Goal: Task Accomplishment & Management: Use online tool/utility

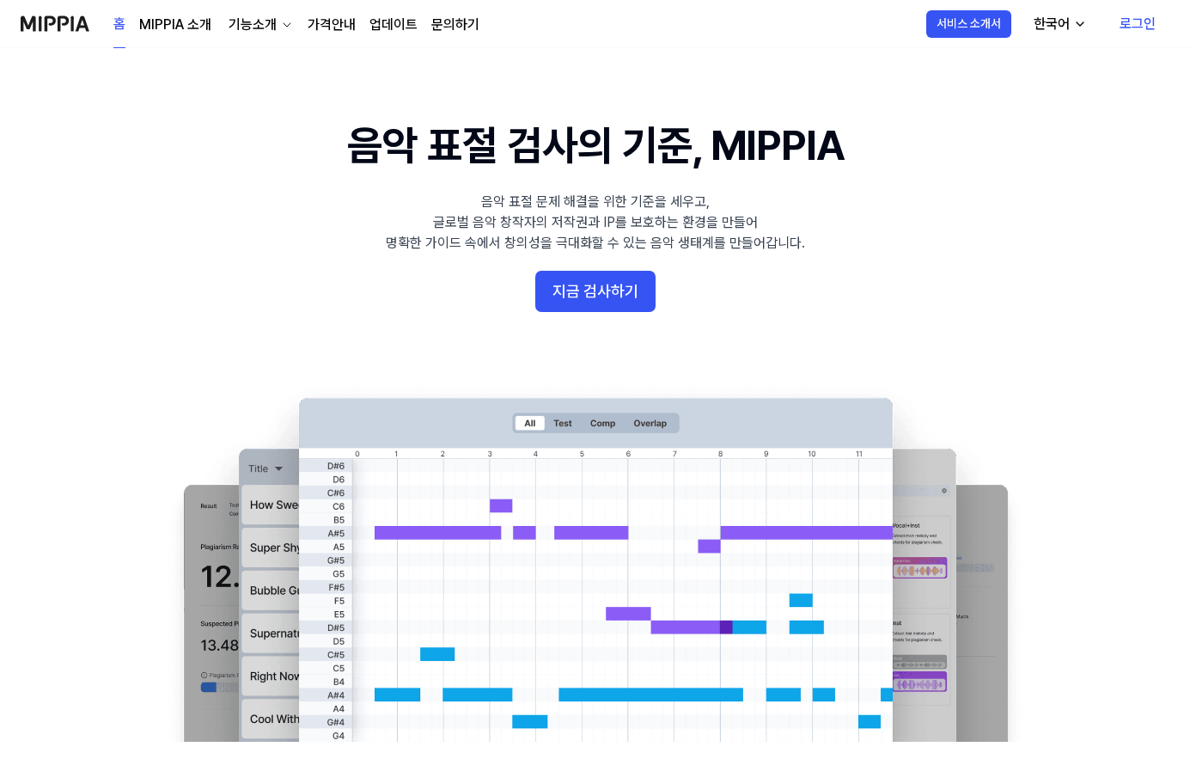
click at [1129, 21] on link "로그인" at bounding box center [1138, 24] width 64 height 48
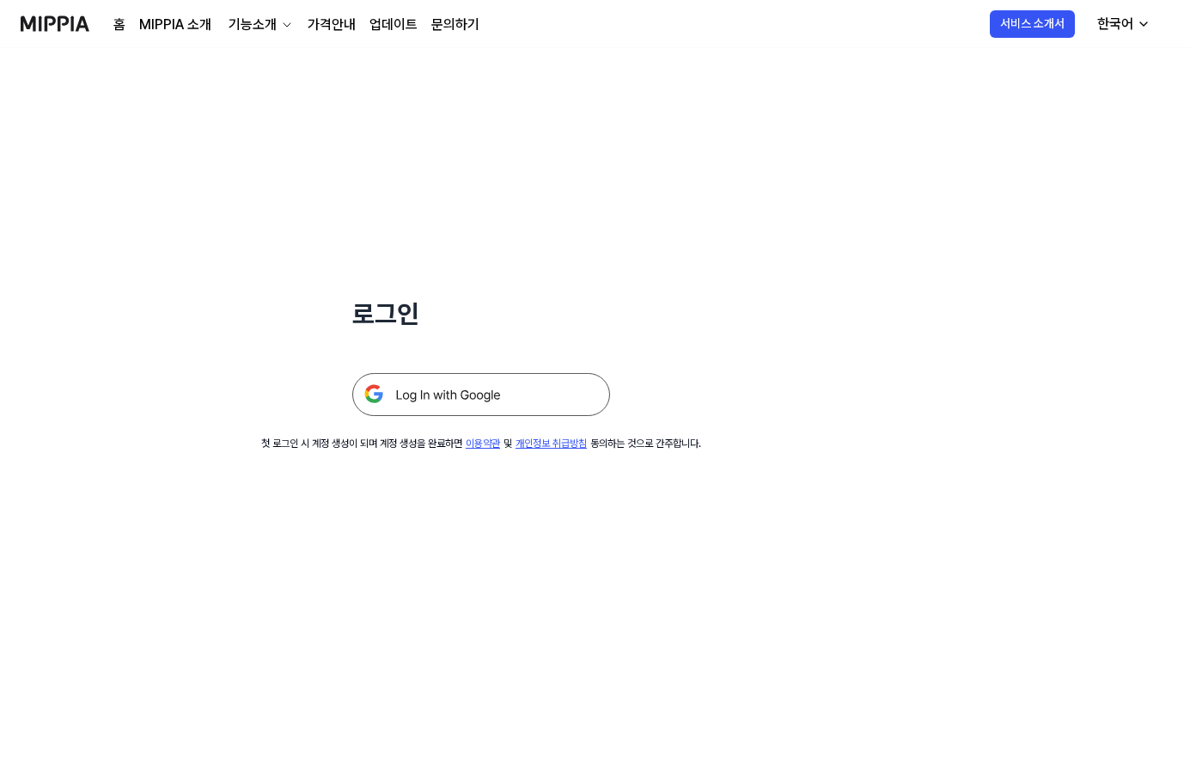
click at [446, 401] on img at bounding box center [481, 394] width 258 height 43
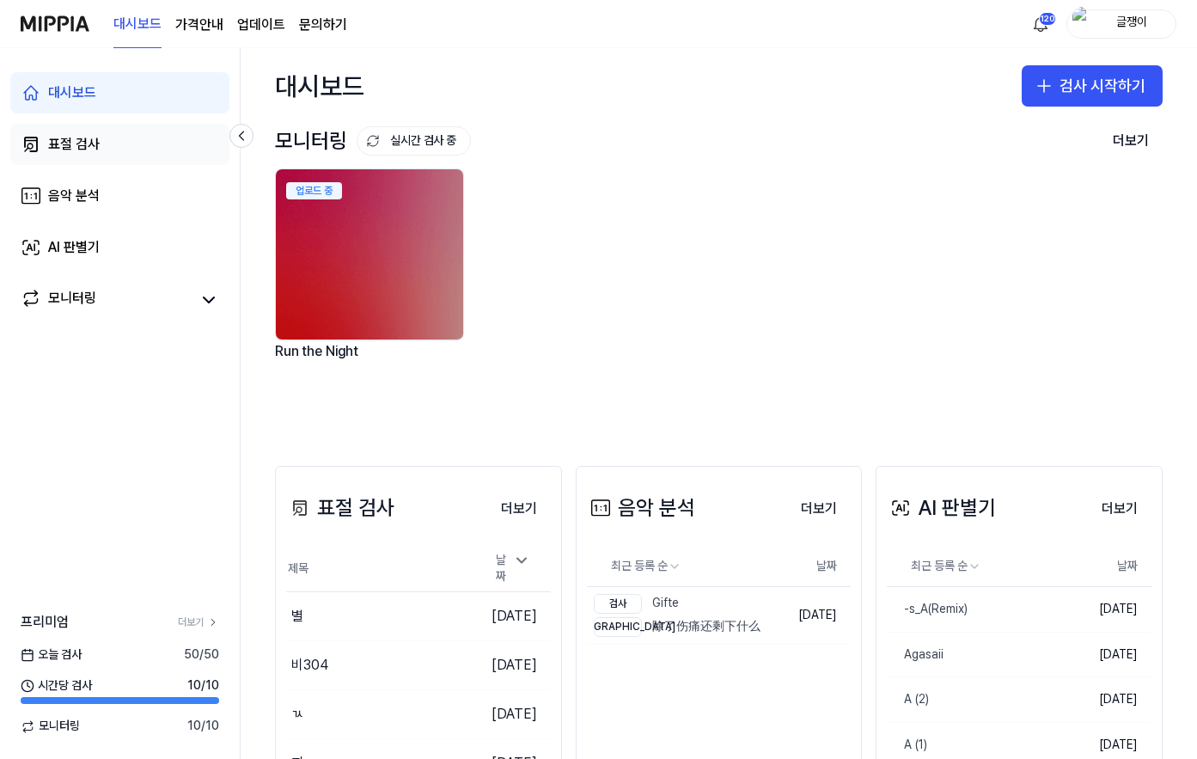
click at [76, 144] on div "표절 검사" at bounding box center [74, 144] width 52 height 21
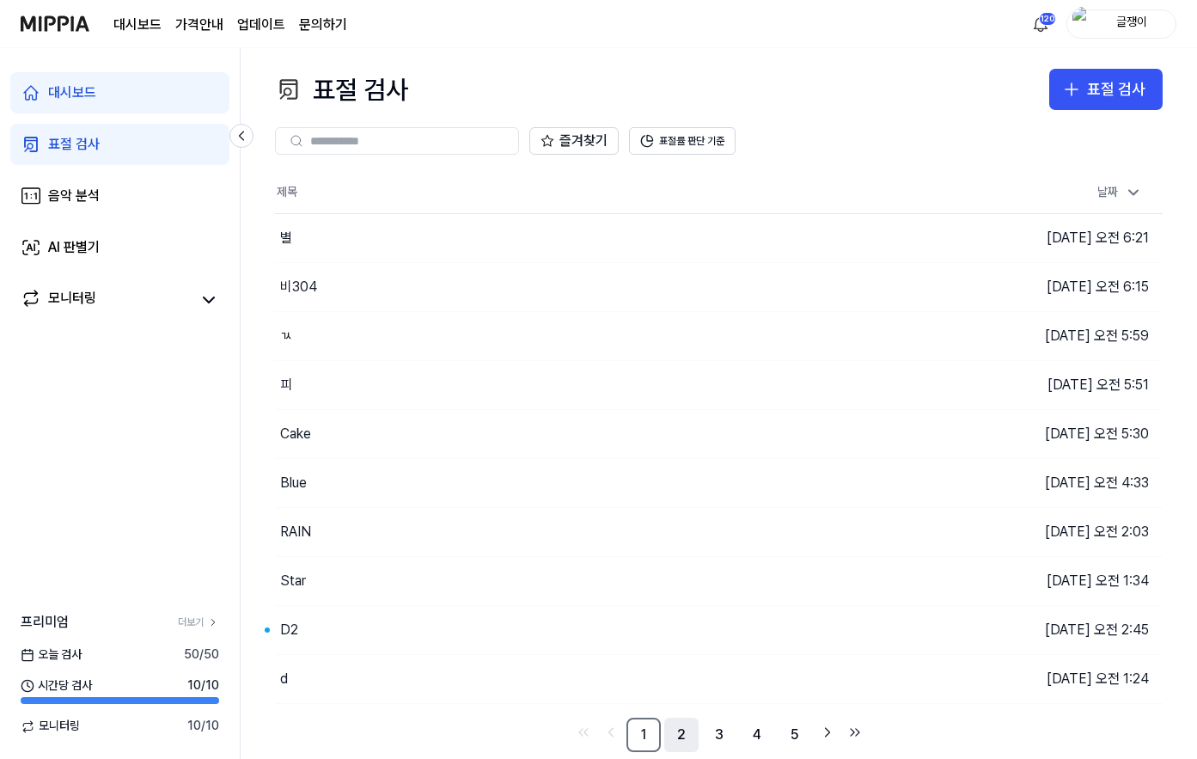
click at [676, 731] on link "2" at bounding box center [681, 735] width 34 height 34
click at [713, 736] on link "3" at bounding box center [719, 735] width 34 height 34
click at [758, 732] on link "4" at bounding box center [757, 735] width 34 height 34
click at [762, 729] on link "5" at bounding box center [757, 735] width 34 height 34
click at [755, 735] on link "6" at bounding box center [757, 735] width 34 height 34
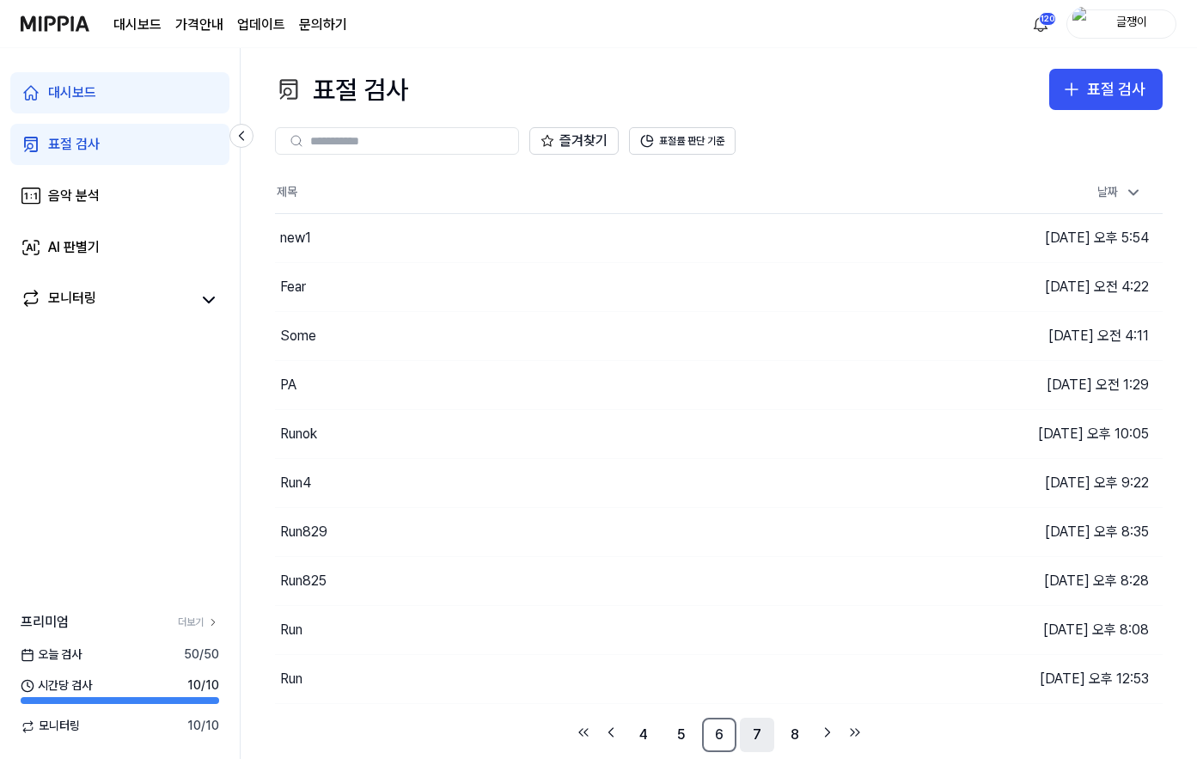
click at [750, 738] on link "7" at bounding box center [757, 735] width 34 height 34
click at [761, 732] on link "8" at bounding box center [757, 735] width 34 height 34
click at [790, 722] on link "9" at bounding box center [795, 735] width 34 height 34
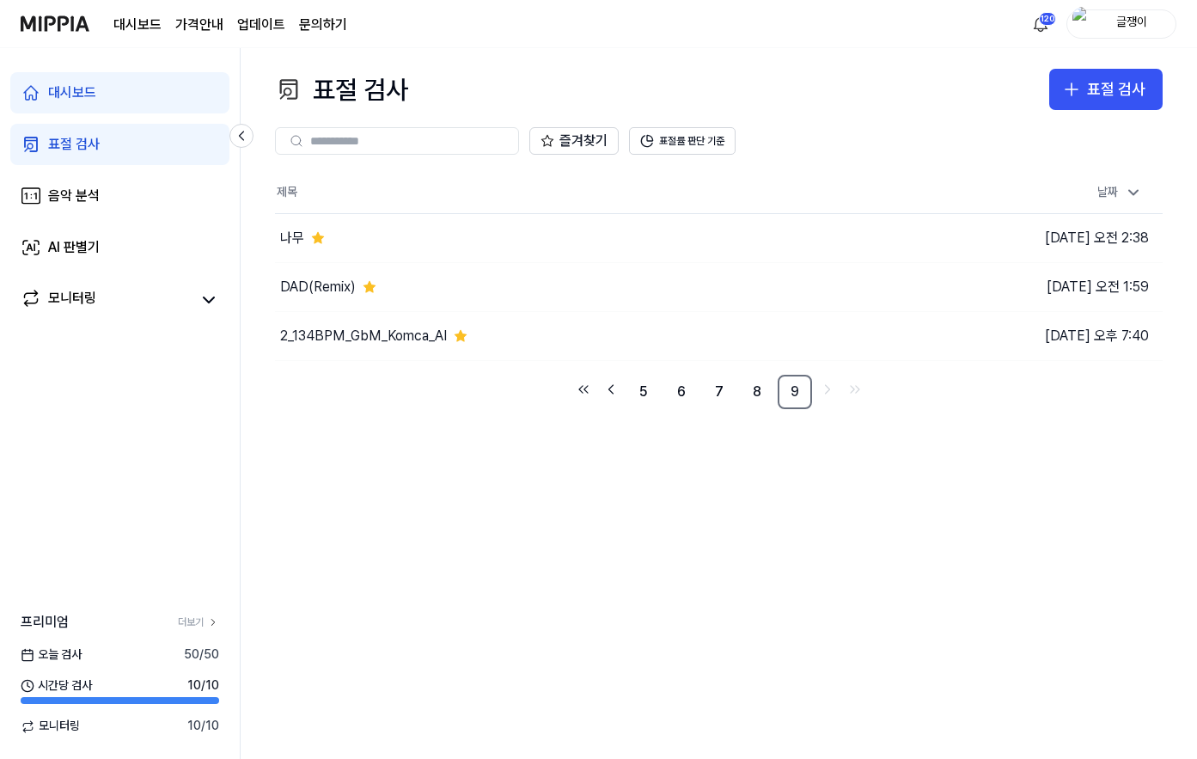
click at [62, 141] on div "표절 검사" at bounding box center [74, 144] width 52 height 21
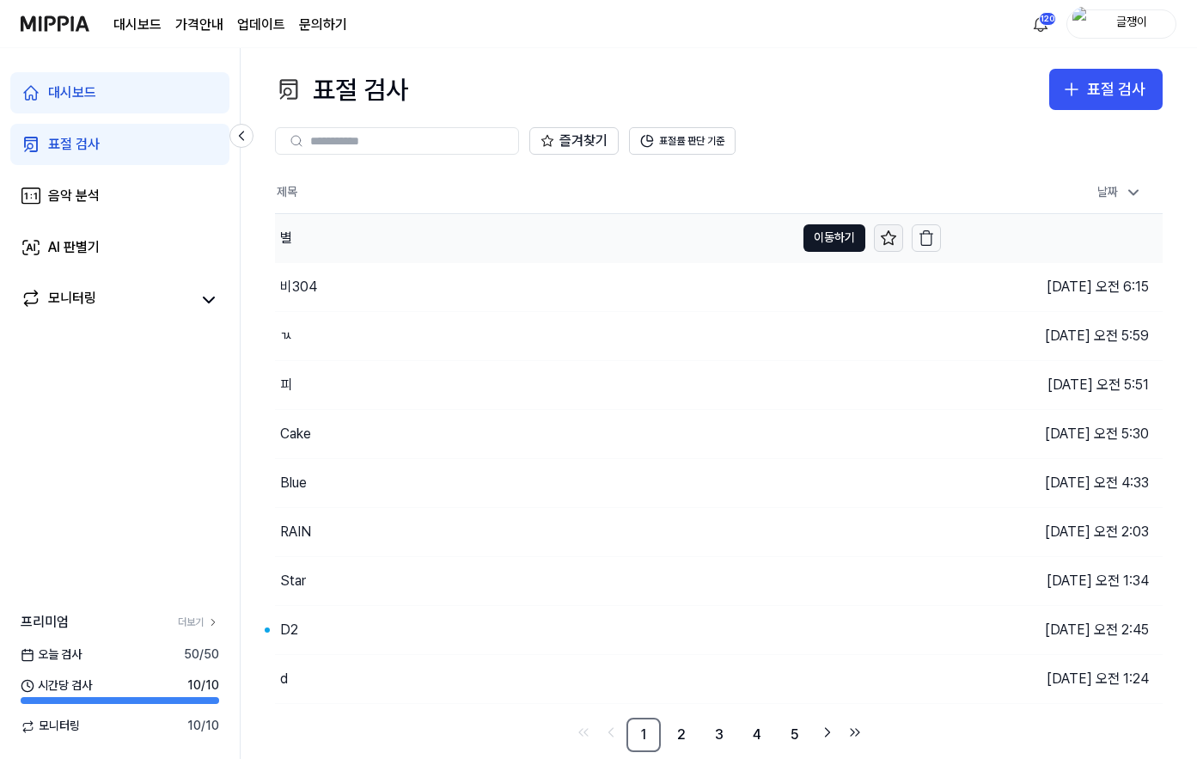
click at [889, 235] on icon at bounding box center [888, 237] width 17 height 17
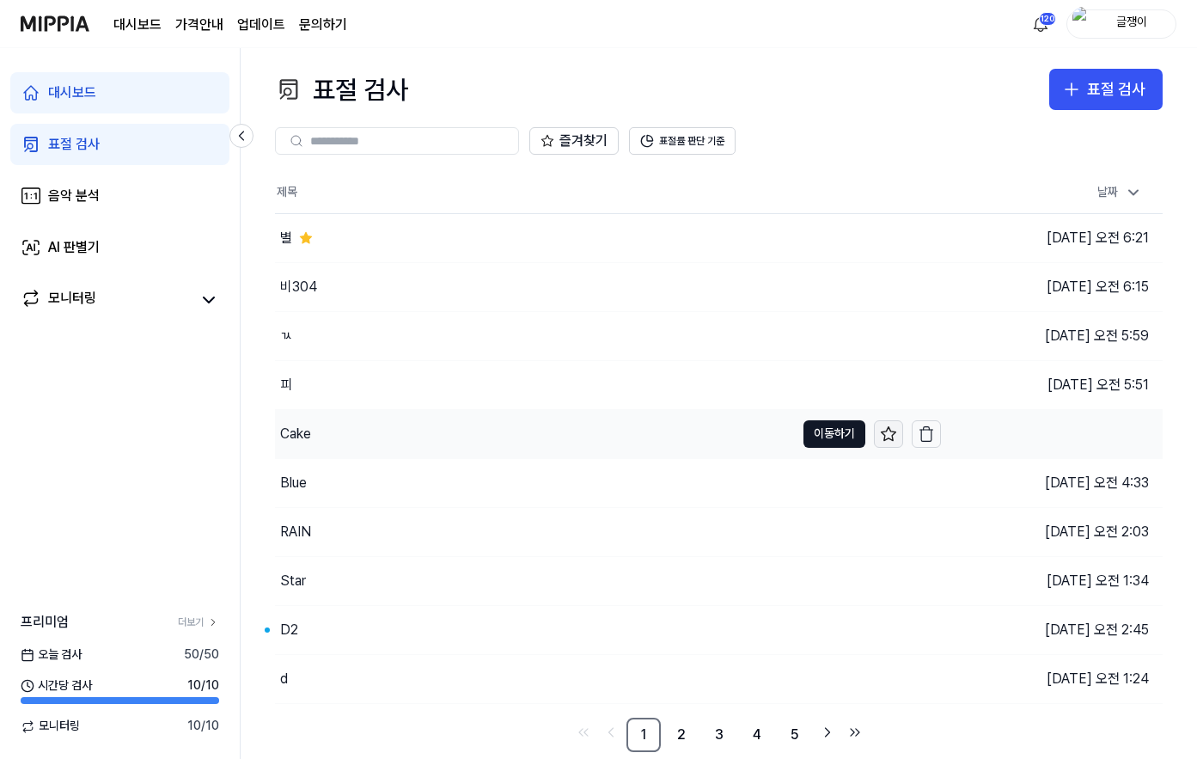
click at [887, 432] on icon at bounding box center [888, 433] width 17 height 17
click at [826, 727] on icon "Go to next page" at bounding box center [827, 732] width 17 height 21
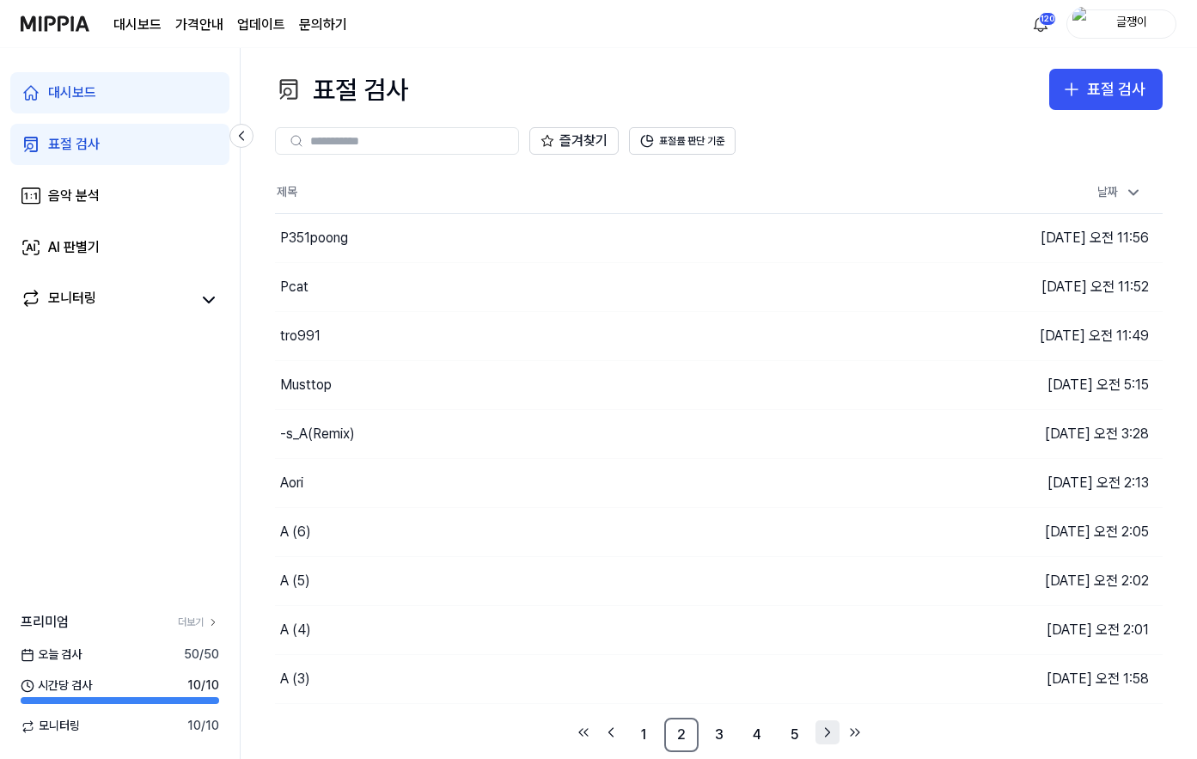
click at [826, 727] on icon "Go to next page" at bounding box center [827, 732] width 17 height 21
click at [824, 730] on icon "Go to next page" at bounding box center [827, 732] width 17 height 21
click at [823, 730] on icon "Go to next page" at bounding box center [827, 732] width 17 height 21
click at [823, 729] on icon "Go to next page" at bounding box center [827, 732] width 17 height 21
click at [823, 731] on icon "Go to next page" at bounding box center [827, 732] width 17 height 21
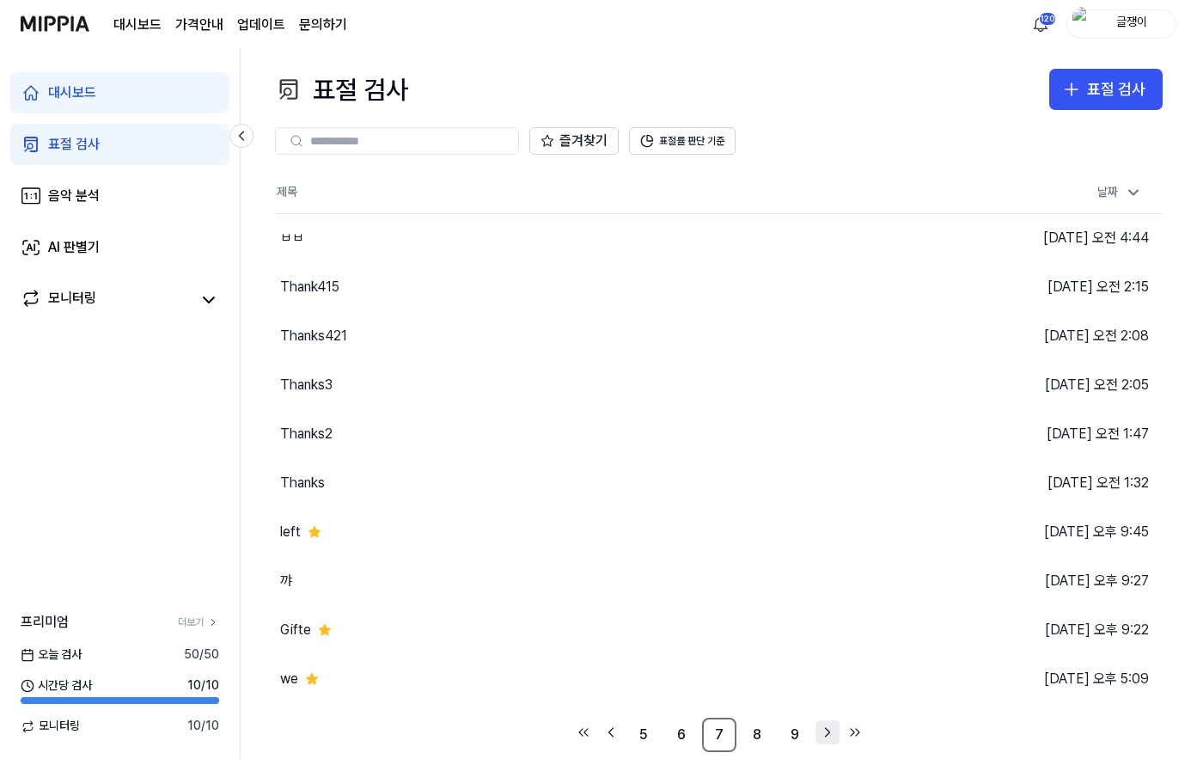
click at [824, 730] on icon "Go to next page" at bounding box center [827, 732] width 17 height 21
click at [823, 730] on icon "Go to next page" at bounding box center [827, 732] width 17 height 21
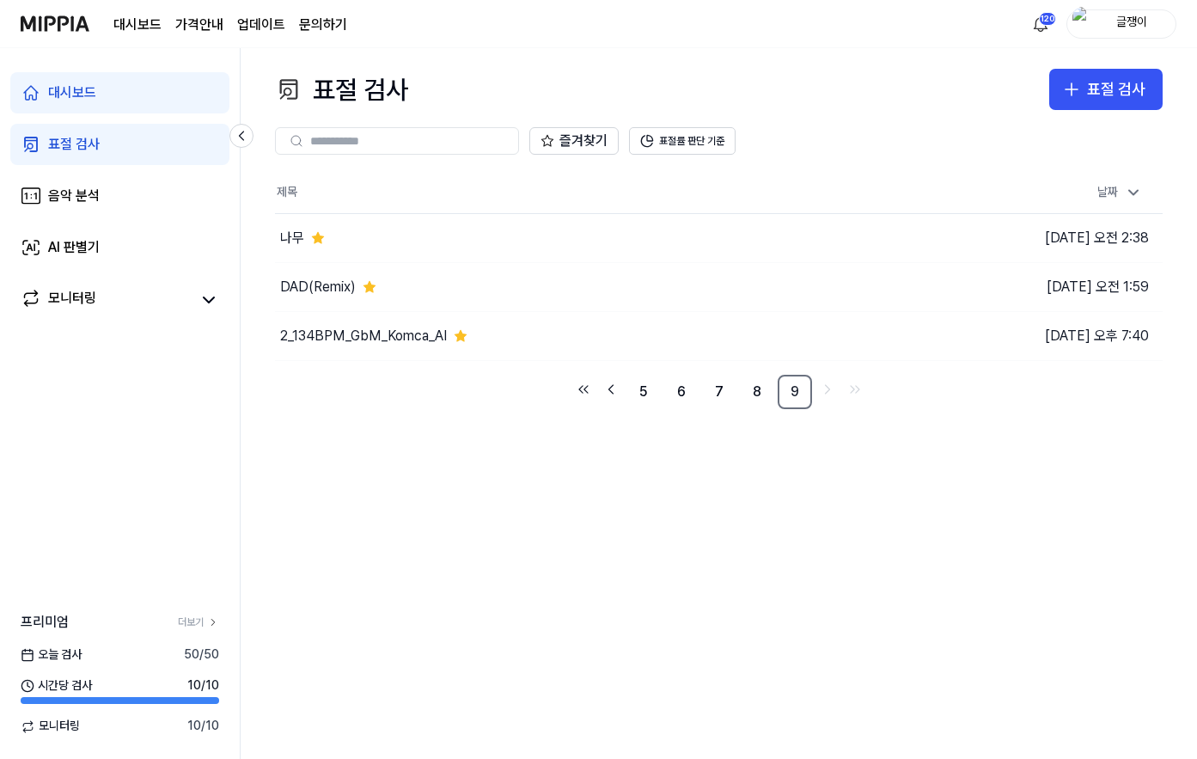
click at [816, 595] on div "표절 검사 표절 검사 표절 검사 음악 분석 AI 판별기 즐겨찾기 표절률 판단 기준 제목 날짜 나무 이동하기 2025.08.15 오전 2:38 …" at bounding box center [719, 403] width 957 height 711
click at [105, 141] on link "표절 검사" at bounding box center [119, 144] width 219 height 41
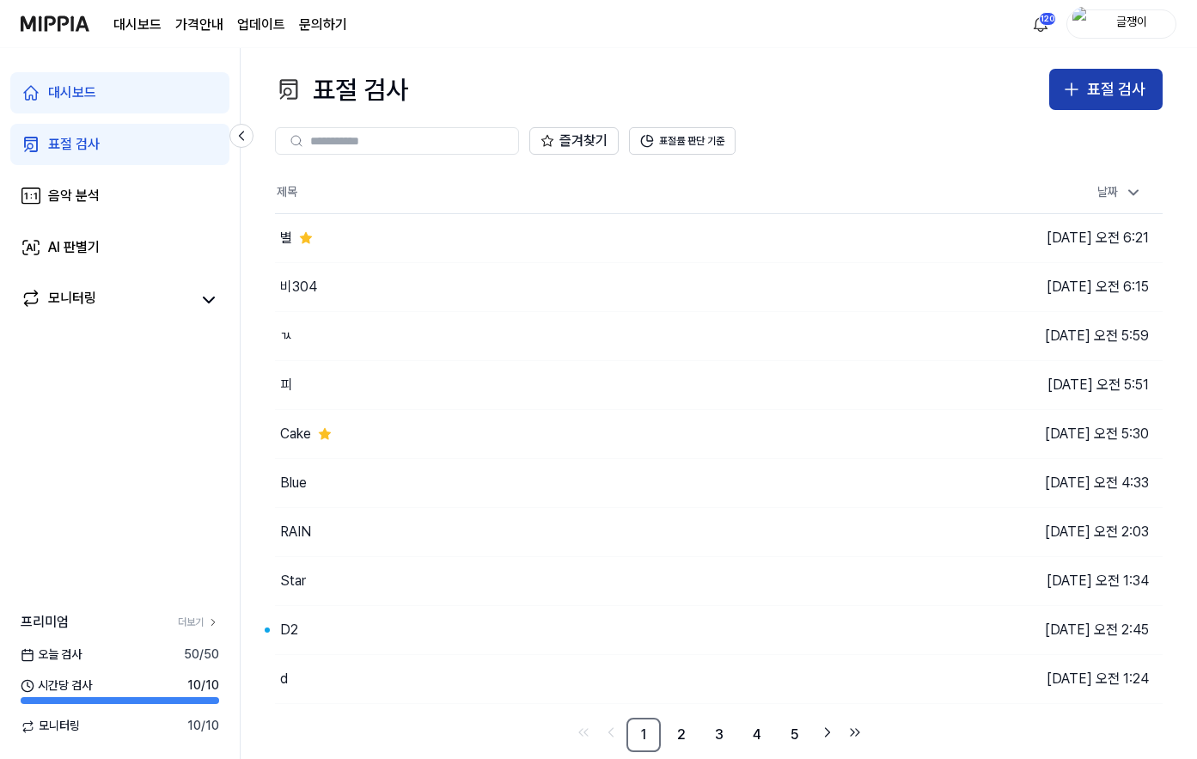
click at [1096, 95] on div "표절 검사" at bounding box center [1116, 89] width 58 height 25
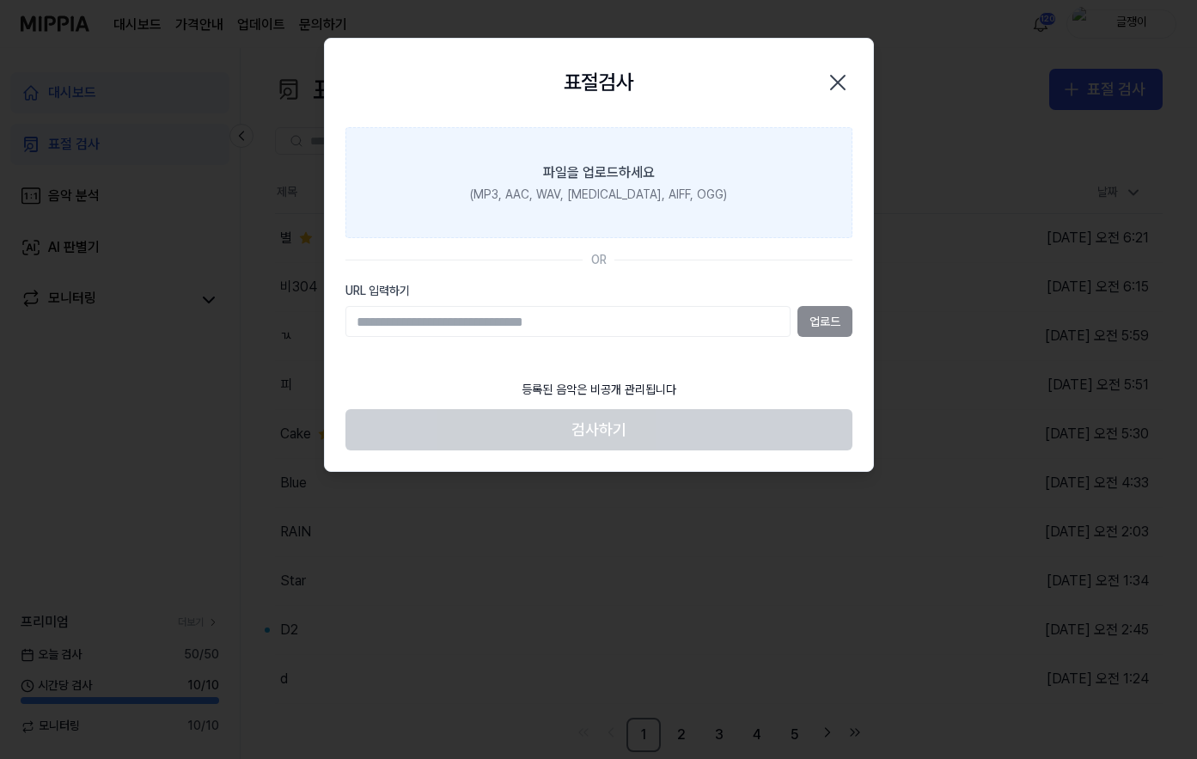
click at [585, 204] on label "파일을 업로드하세요 (MP3, AAC, WAV, FLAC, AIFF, OGG)" at bounding box center [599, 183] width 507 height 112
click at [0, 0] on input "파일을 업로드하세요 (MP3, AAC, WAV, FLAC, AIFF, OGG)" at bounding box center [0, 0] width 0 height 0
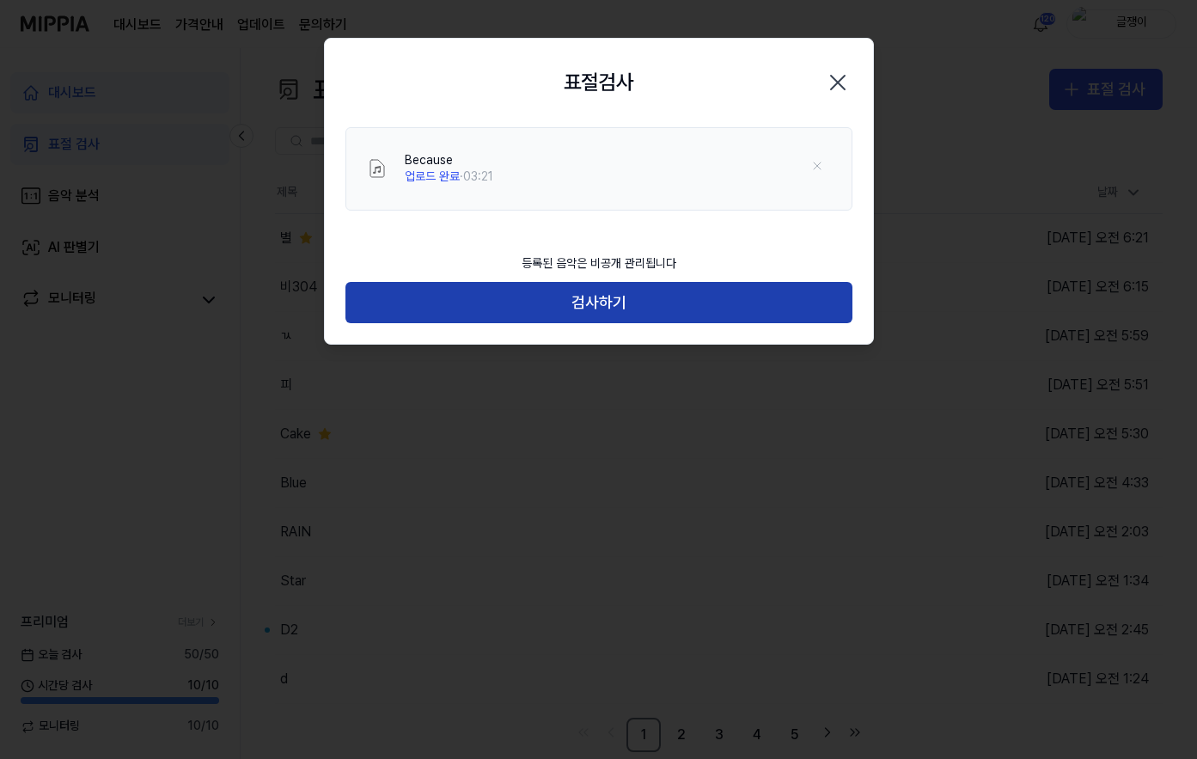
click at [606, 301] on button "검사하기" at bounding box center [599, 302] width 507 height 41
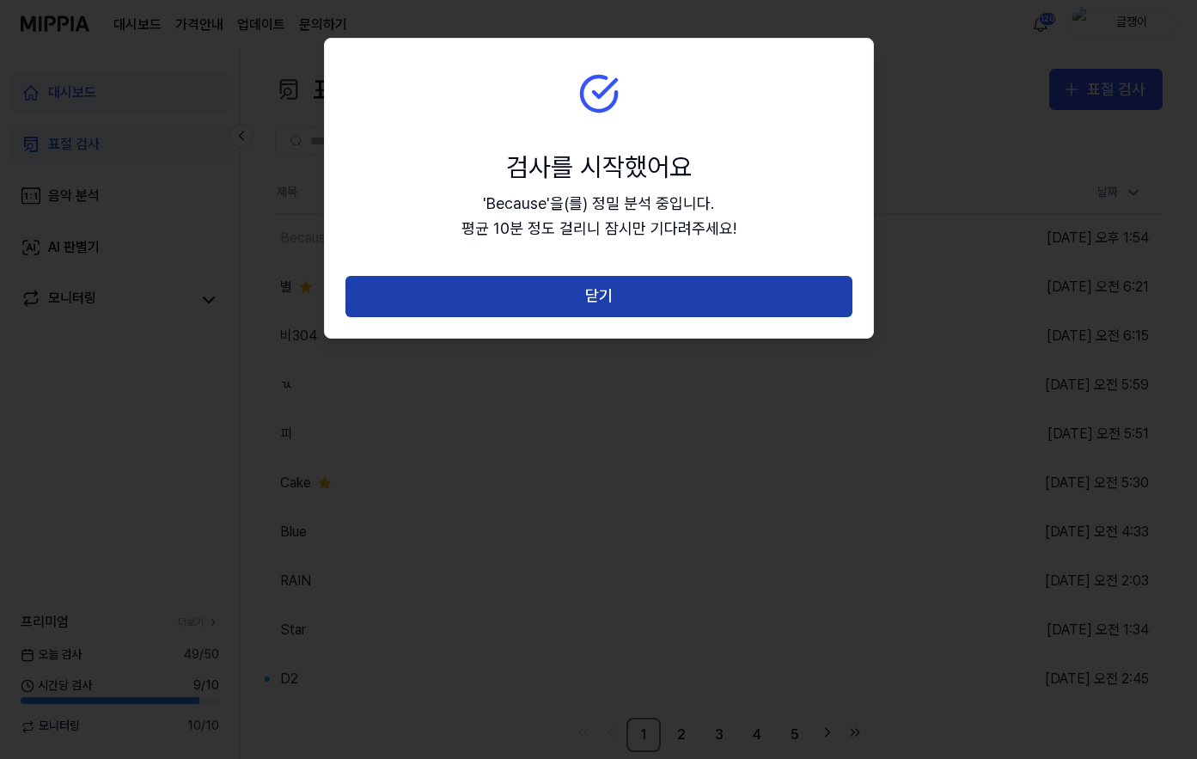
click at [617, 293] on button "닫기" at bounding box center [599, 296] width 507 height 41
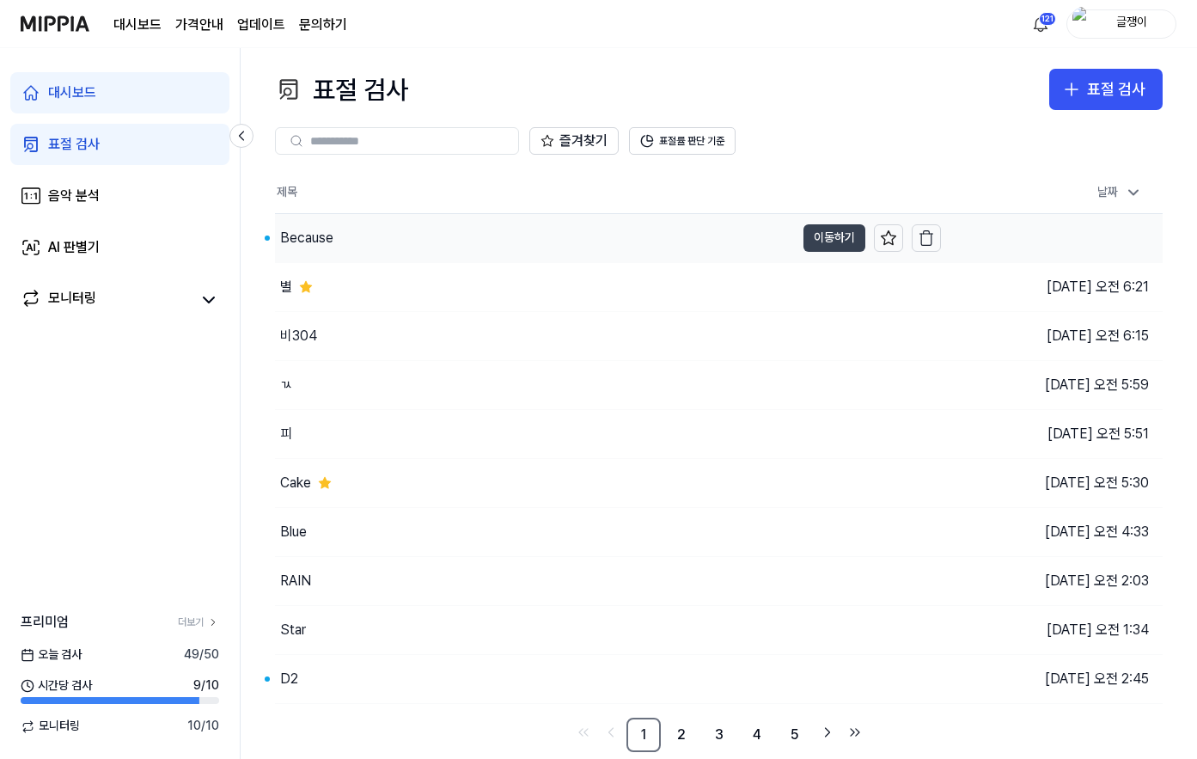
click at [833, 238] on button "이동하기" at bounding box center [835, 238] width 62 height 28
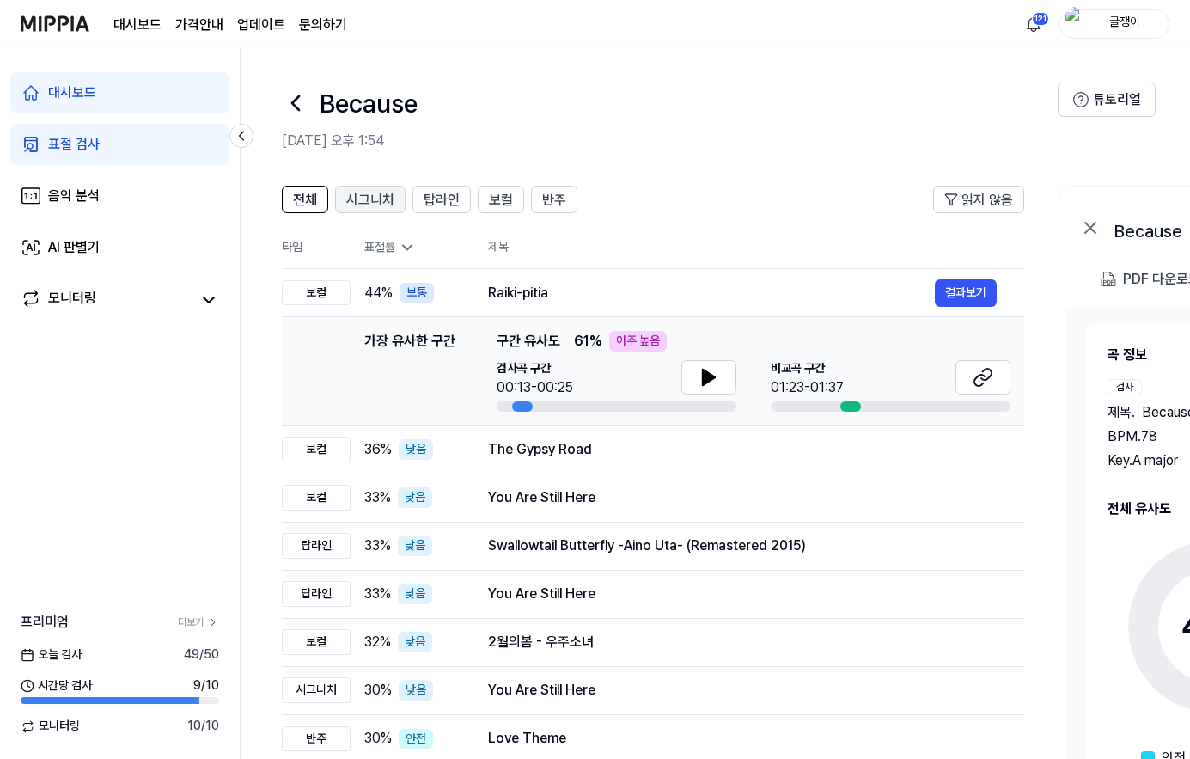
click at [384, 204] on span "시그니처" at bounding box center [370, 200] width 48 height 21
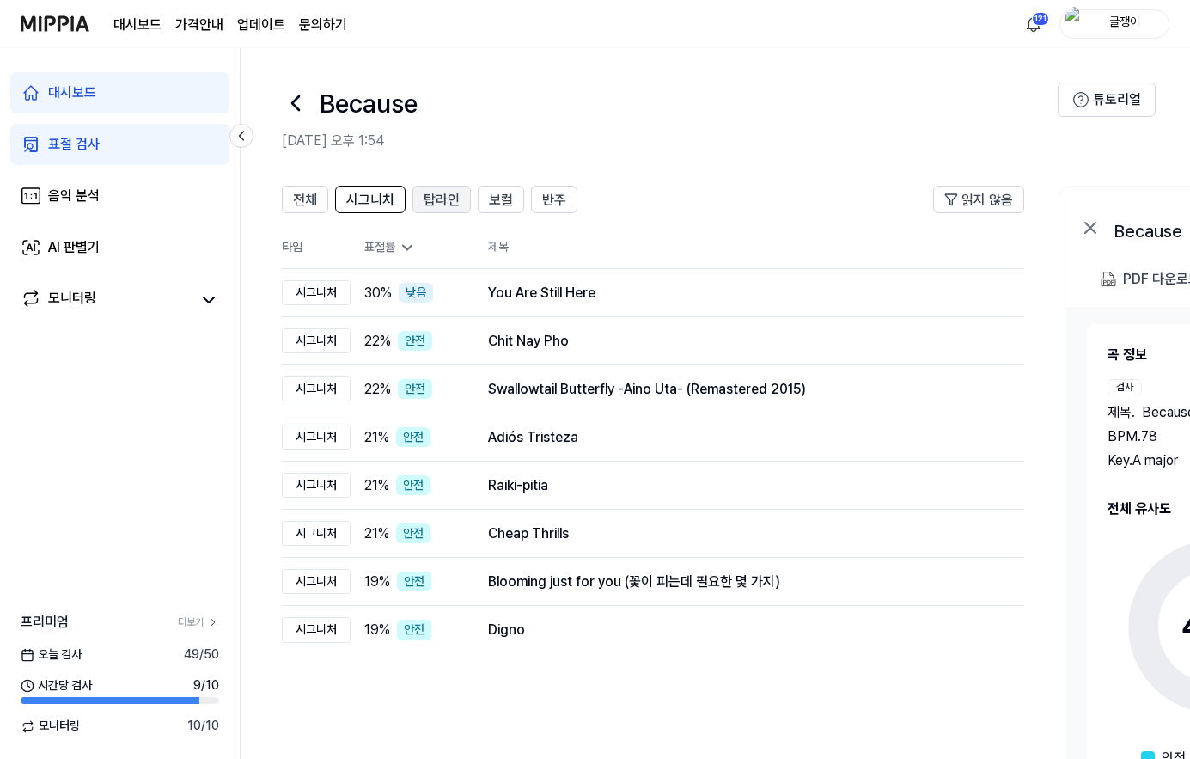
click at [443, 199] on span "탑라인" at bounding box center [442, 200] width 36 height 21
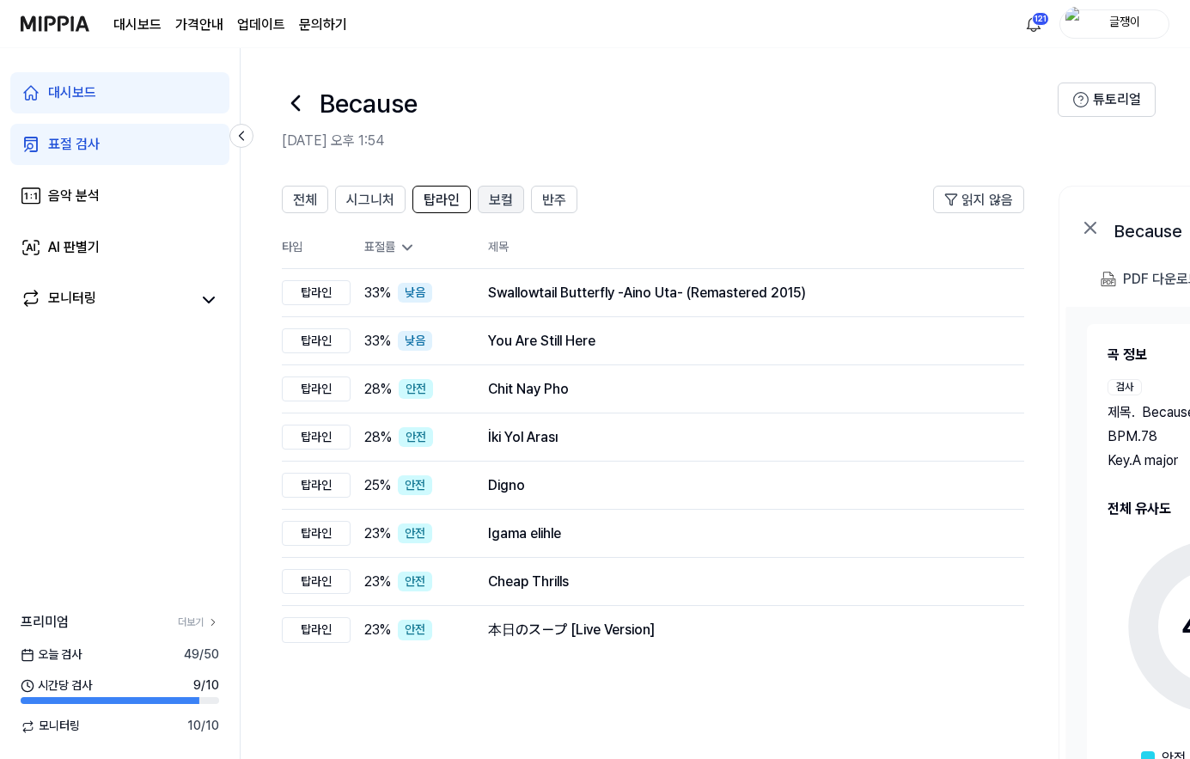
click at [505, 198] on span "보컬" at bounding box center [501, 200] width 24 height 21
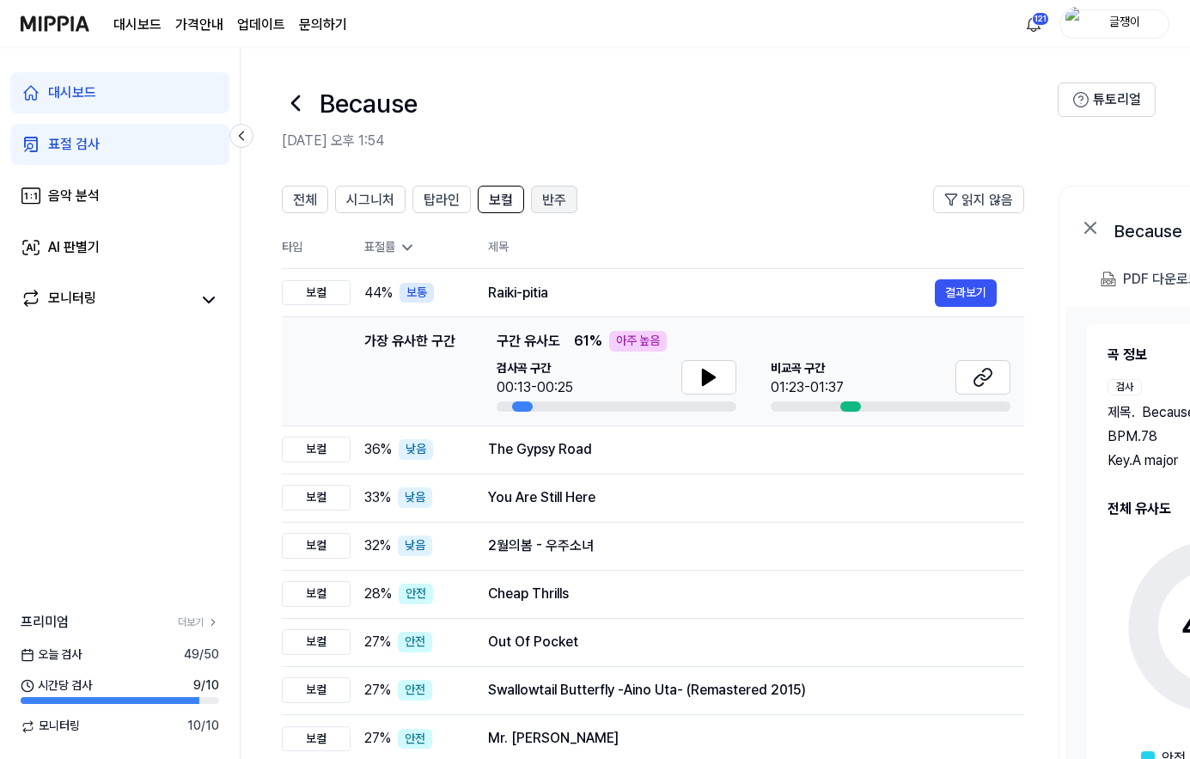
click at [554, 199] on span "반주" at bounding box center [554, 200] width 24 height 21
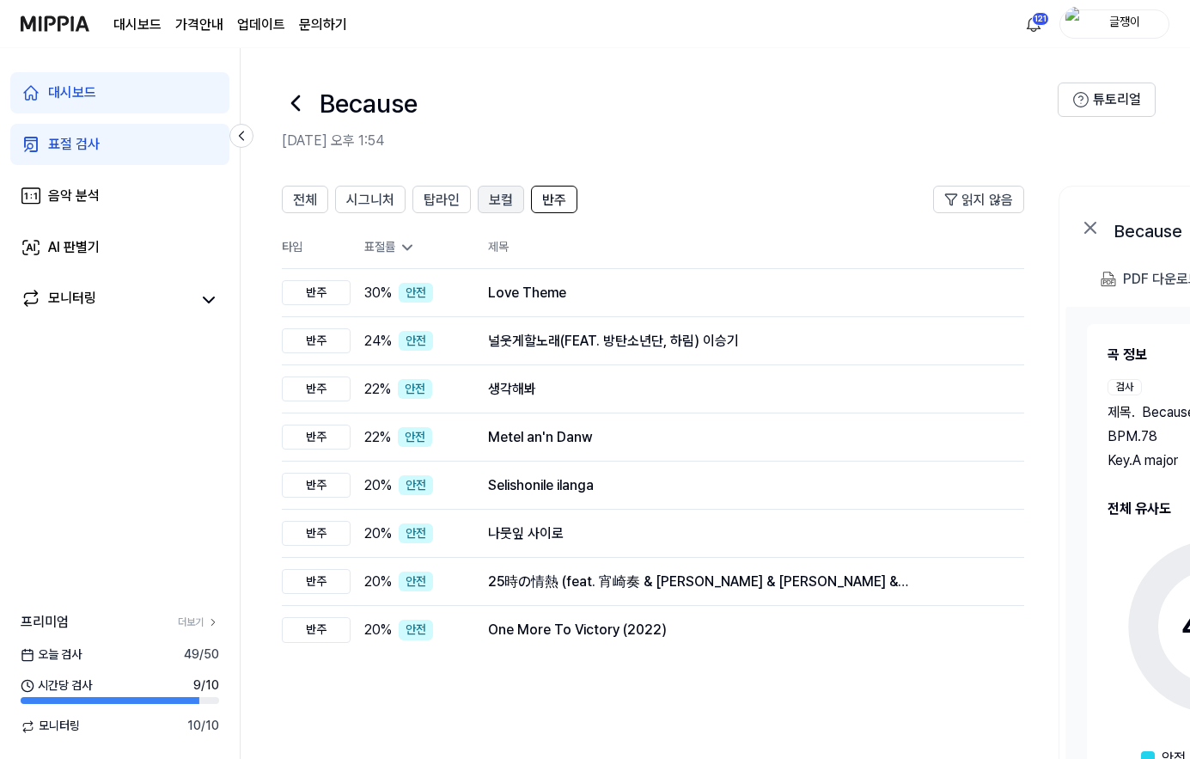
click at [492, 199] on span "보컬" at bounding box center [501, 200] width 24 height 21
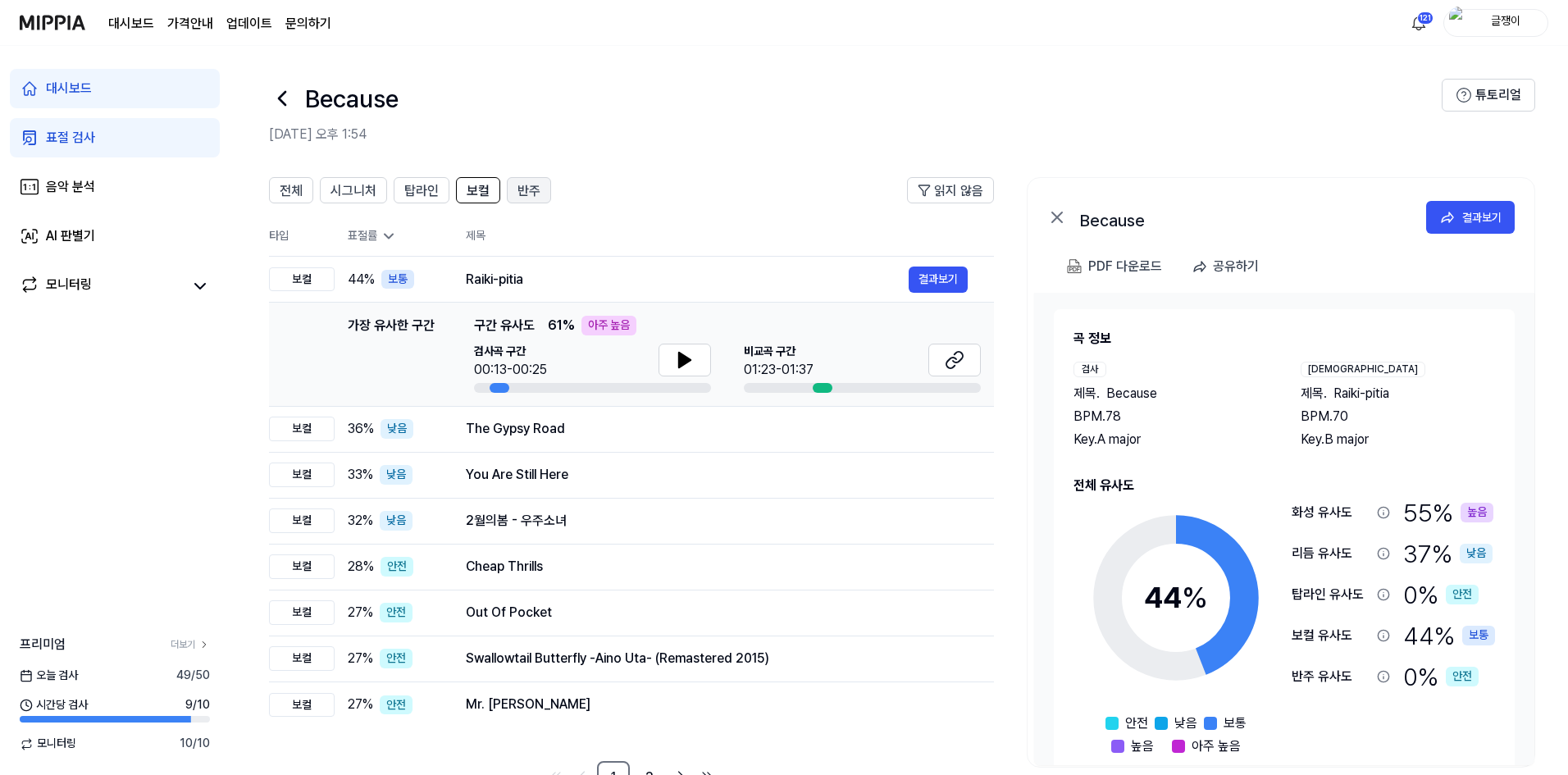
click at [514, 193] on button "반주" at bounding box center [529, 191] width 44 height 27
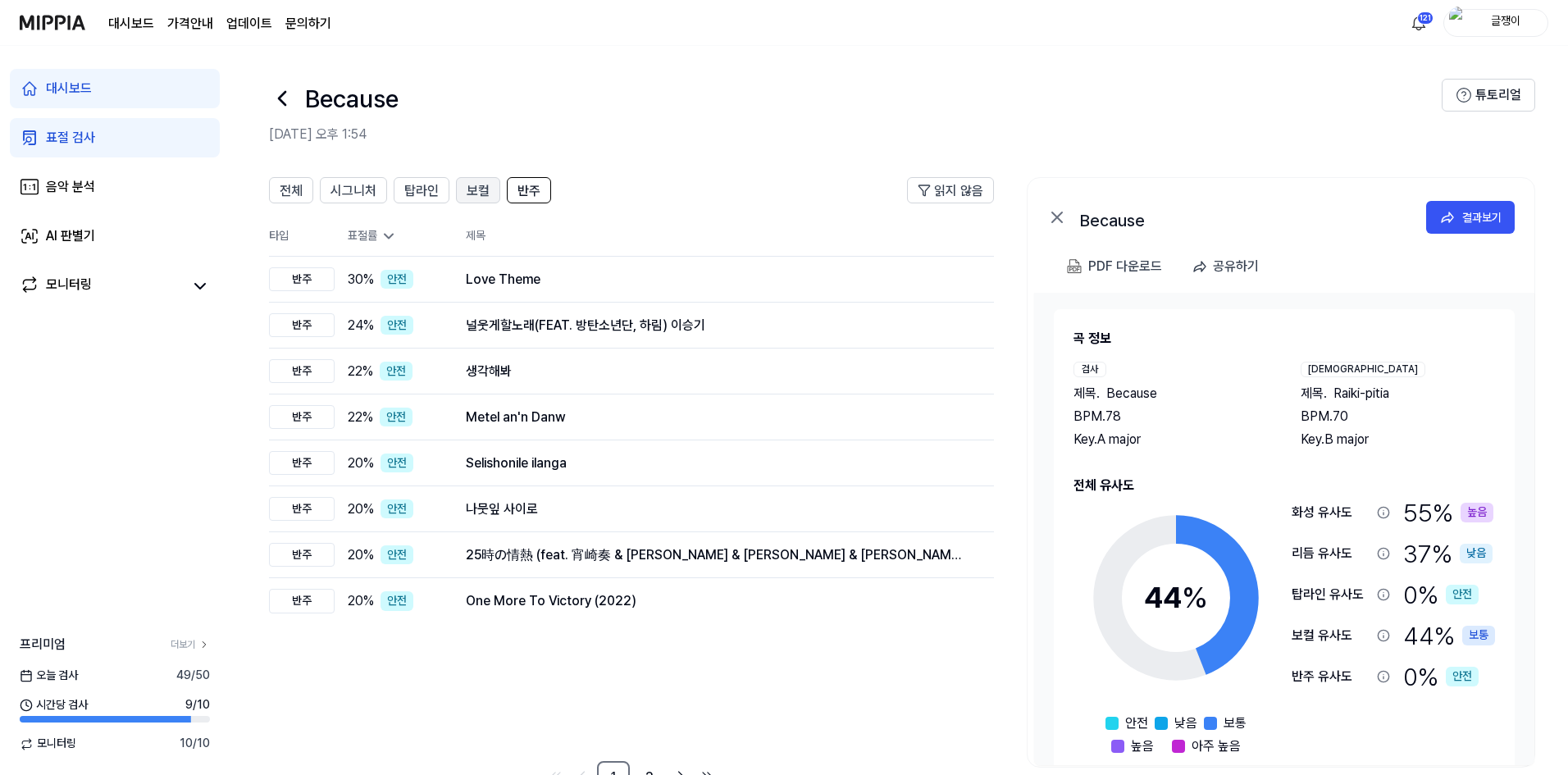
click at [476, 193] on span "보컬" at bounding box center [478, 191] width 23 height 20
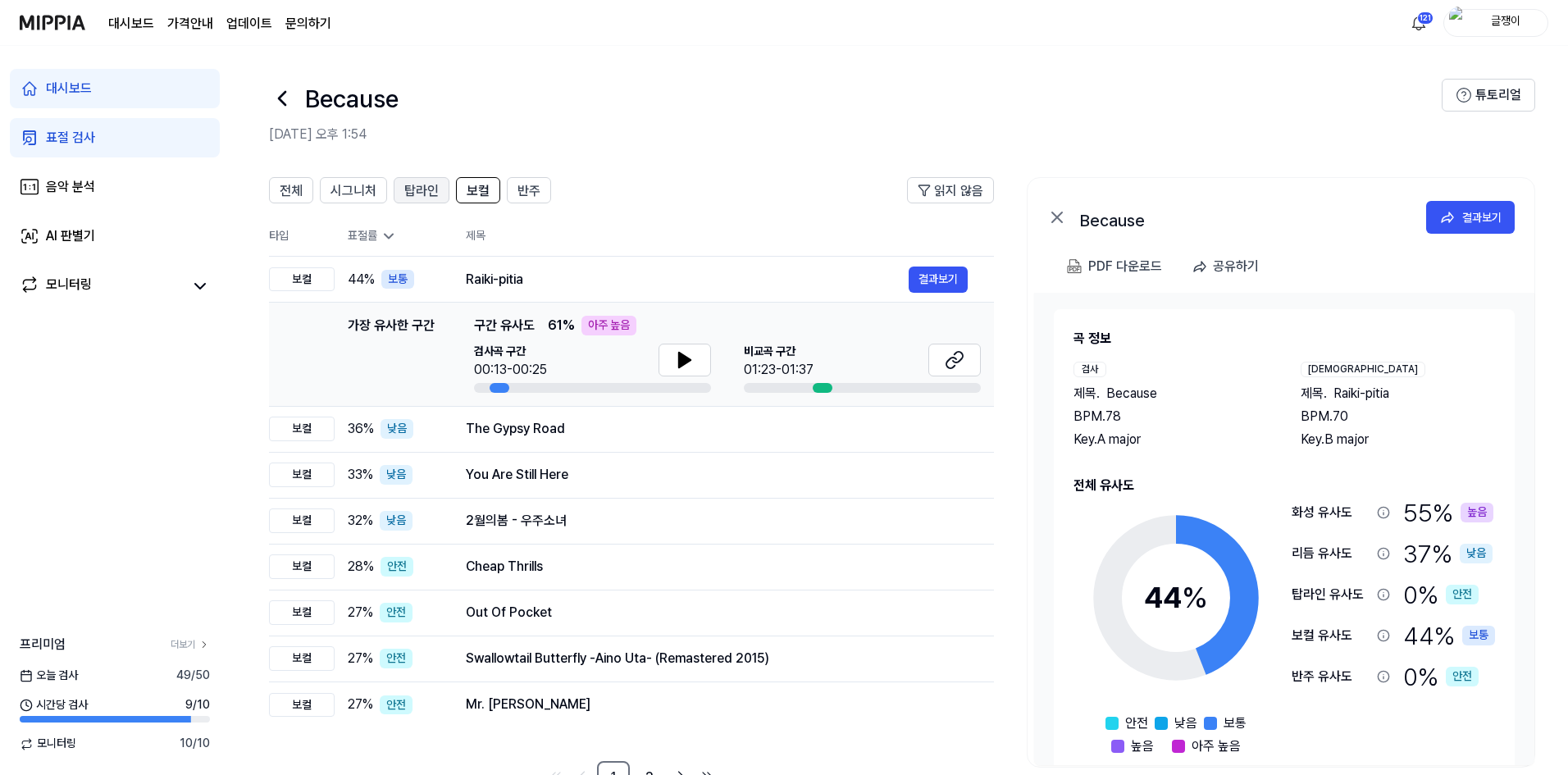
click at [423, 189] on span "탑라인" at bounding box center [422, 191] width 34 height 20
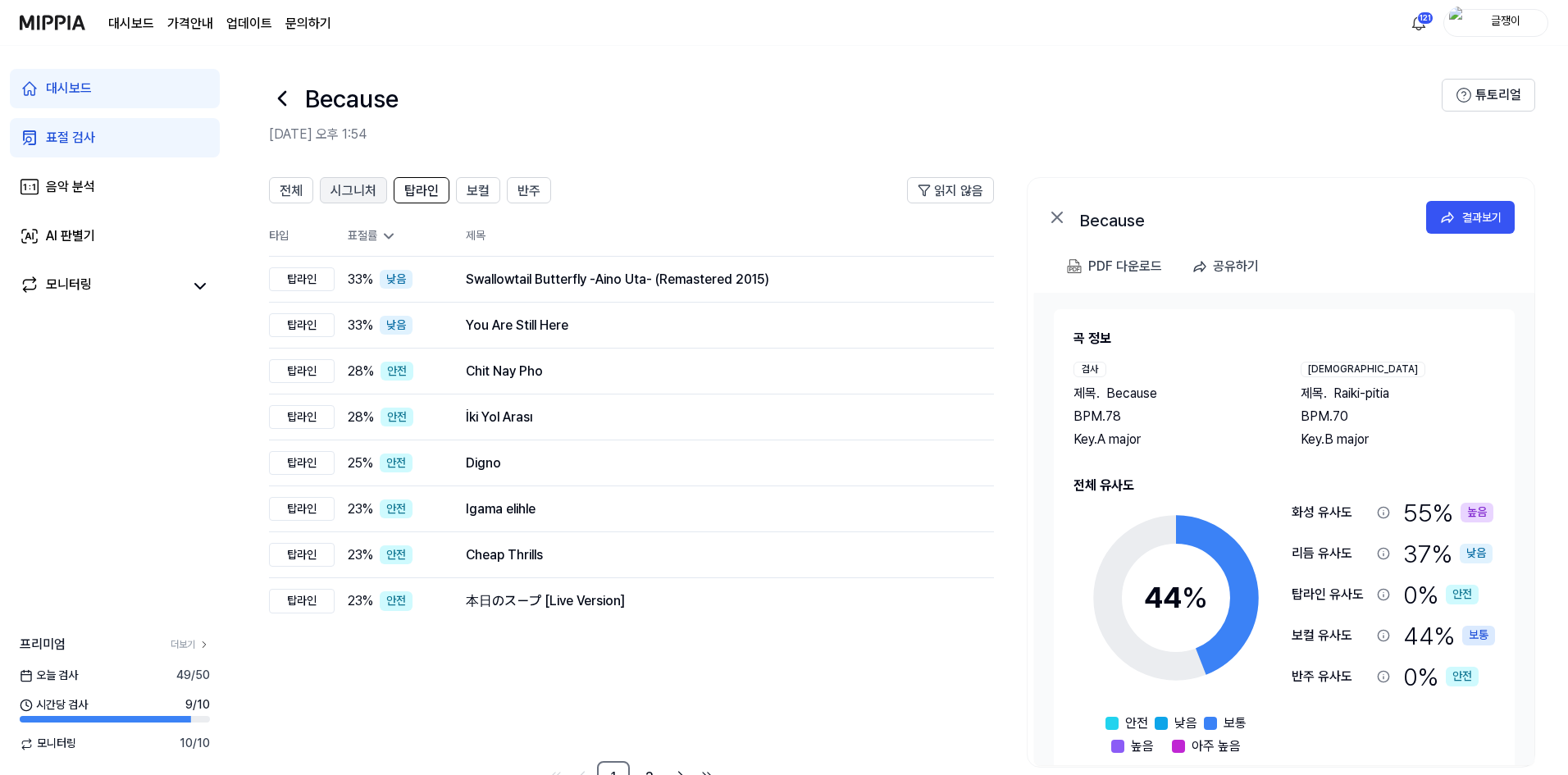
click at [362, 190] on span "시그니처" at bounding box center [353, 191] width 46 height 20
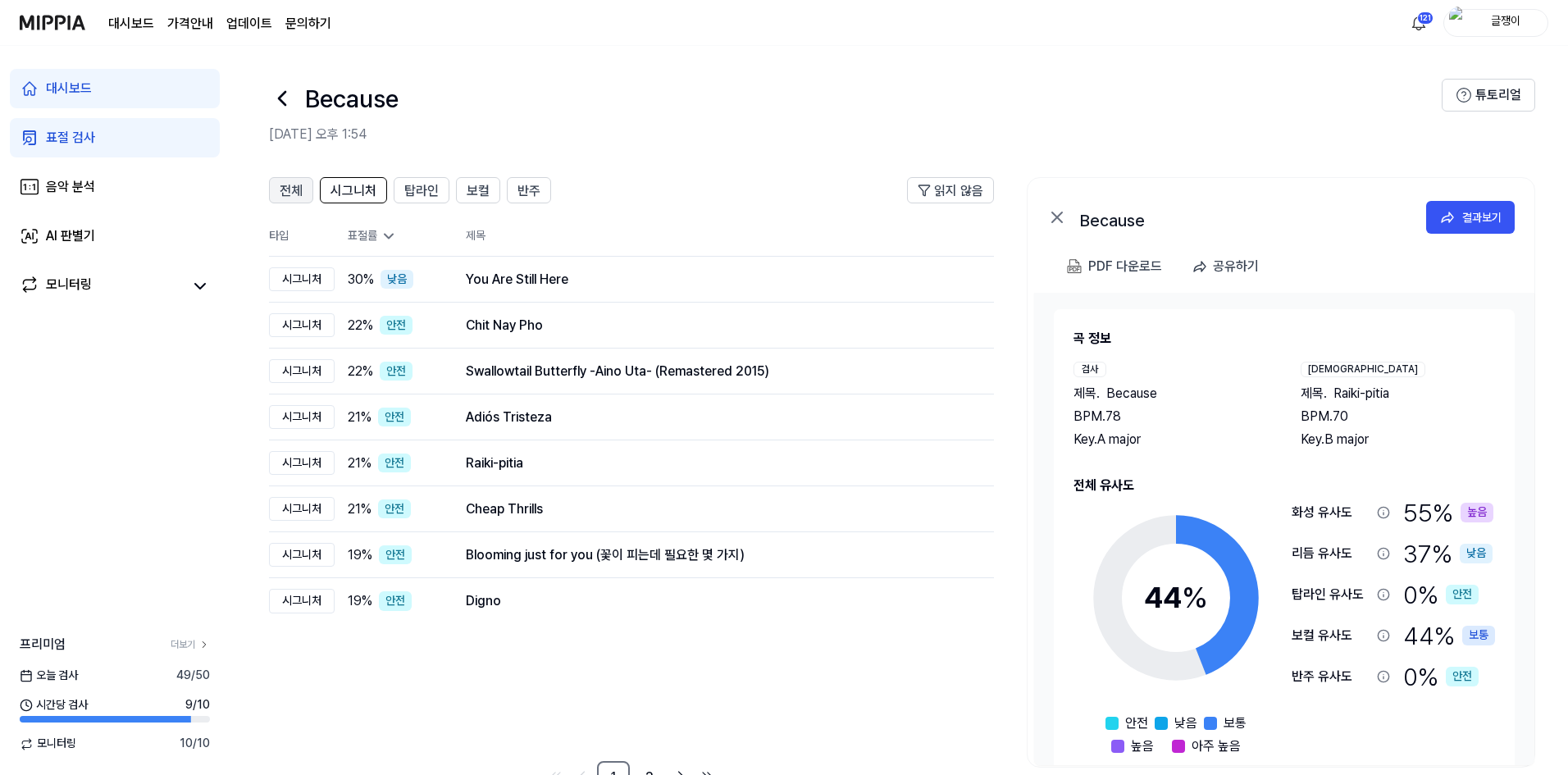
click at [269, 182] on button "전체" at bounding box center [291, 191] width 44 height 27
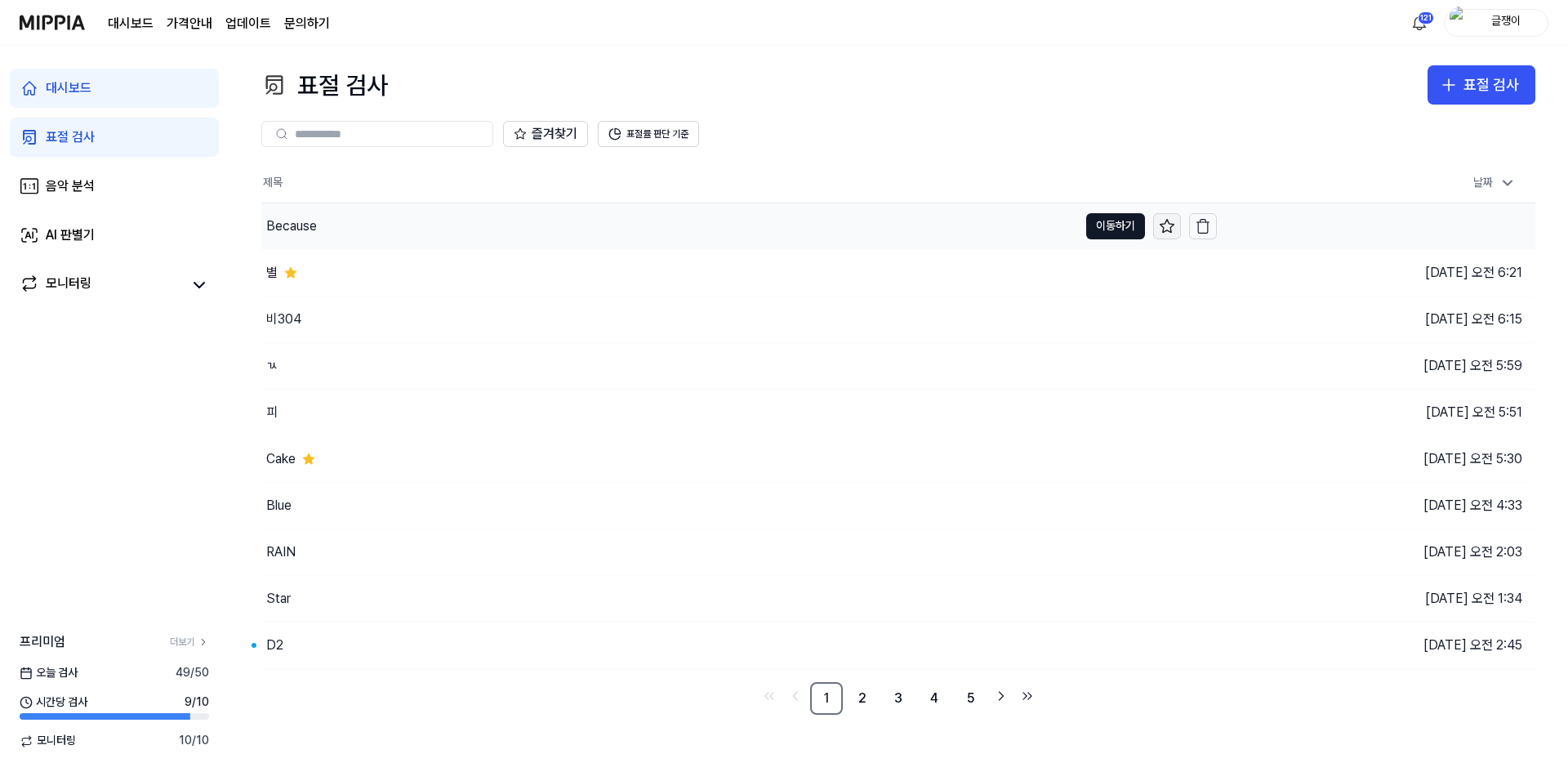
click at [1137, 224] on icon at bounding box center [1167, 225] width 16 height 16
